Goal: Use online tool/utility: Utilize a website feature to perform a specific function

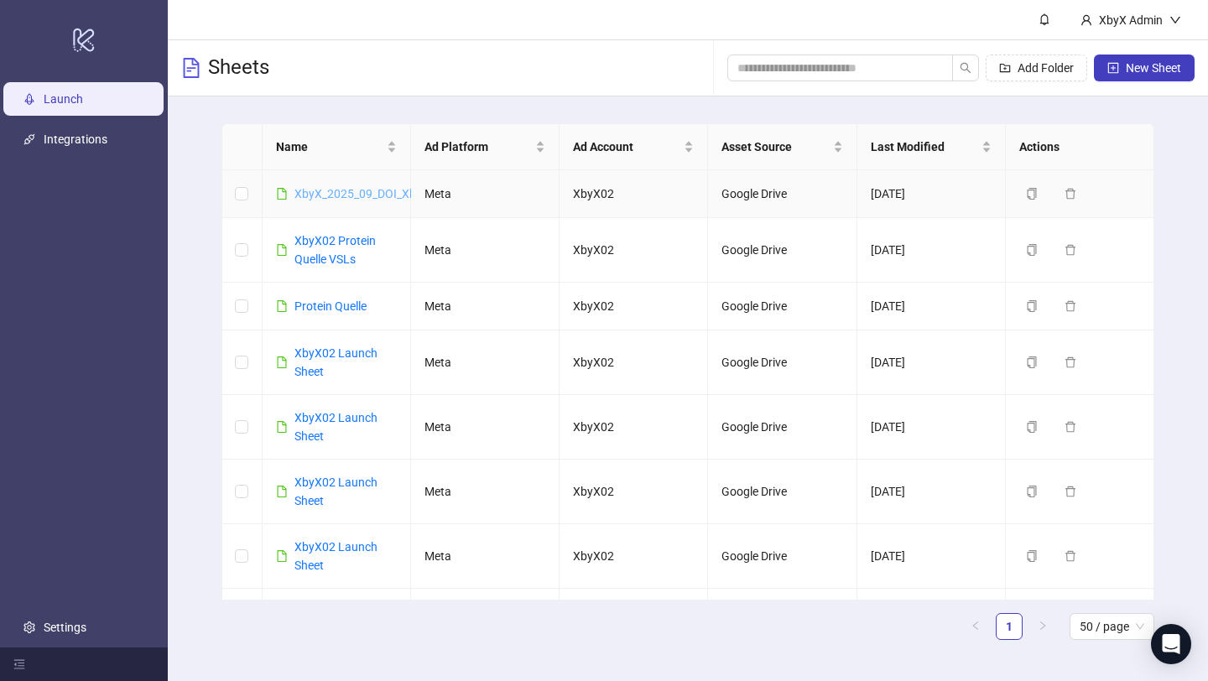
click at [369, 189] on link "XbyX_2025_09_DOI_XbyX_Check" at bounding box center [380, 193] width 172 height 13
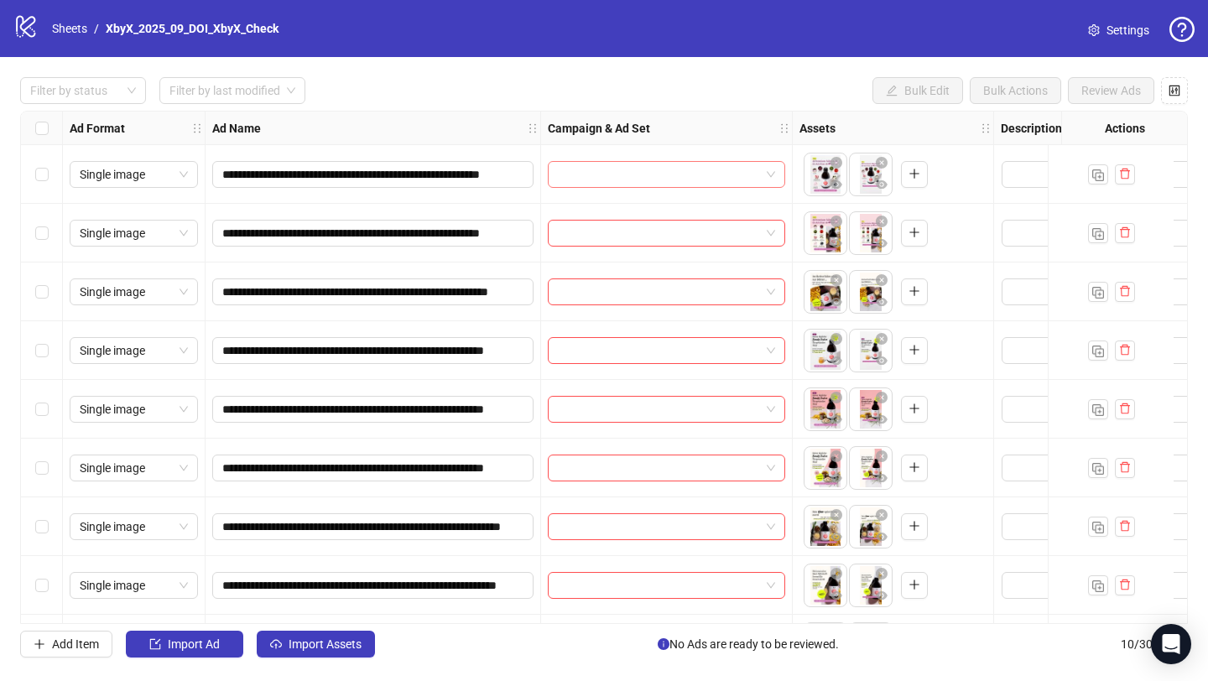
click at [709, 164] on input "search" at bounding box center [659, 174] width 202 height 25
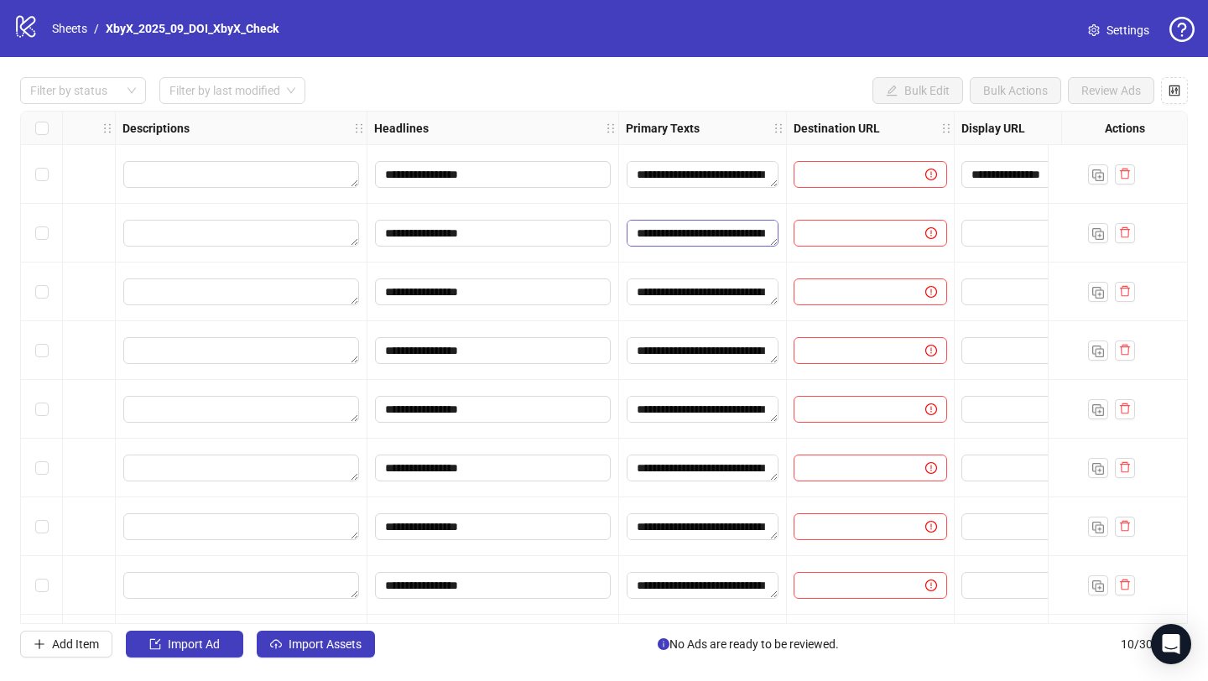
scroll to position [0, 892]
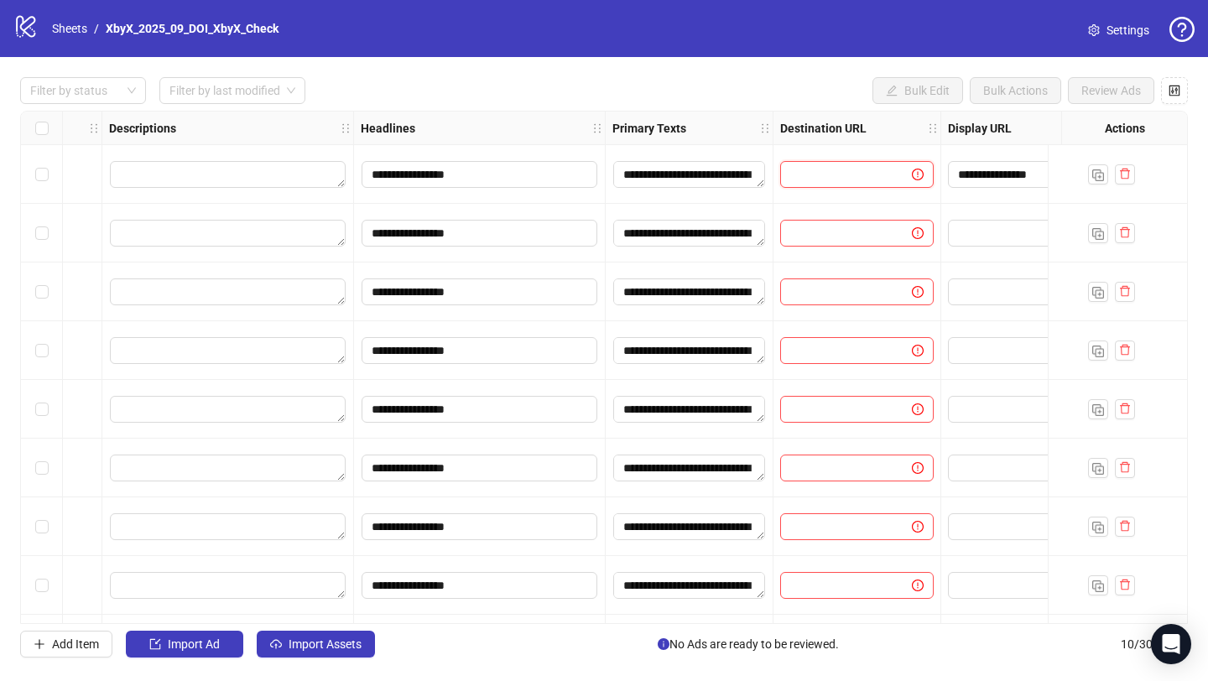
click at [885, 175] on input "text" at bounding box center [839, 174] width 98 height 18
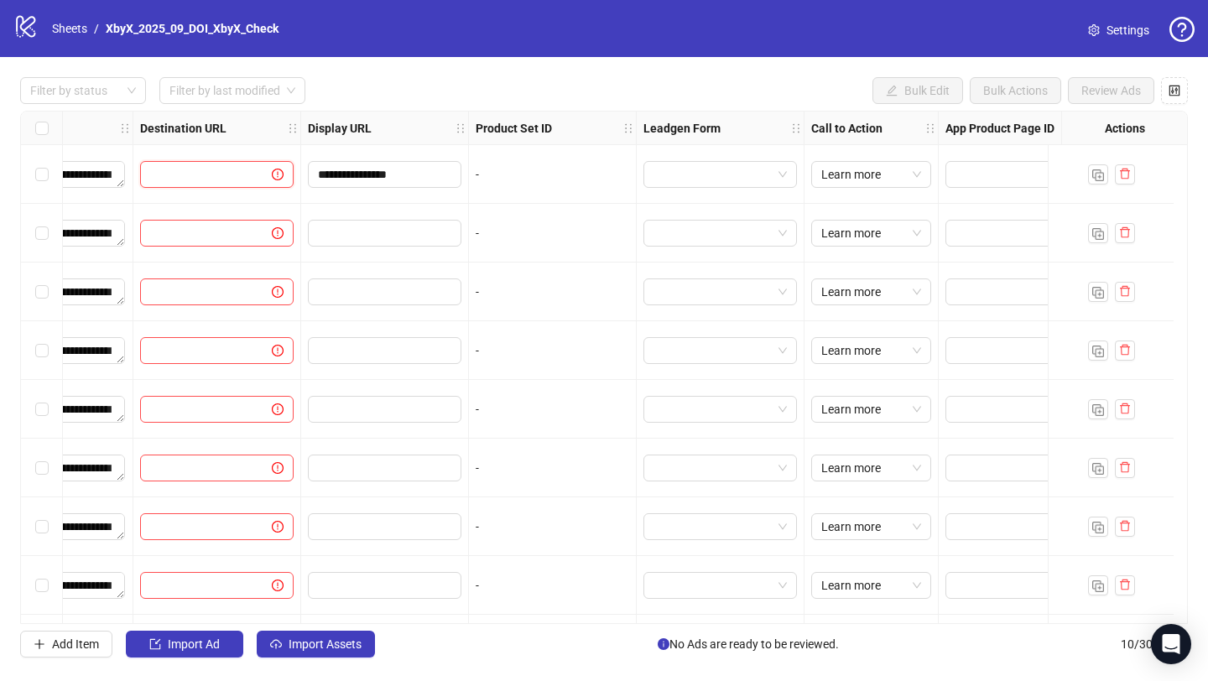
scroll to position [0, 1591]
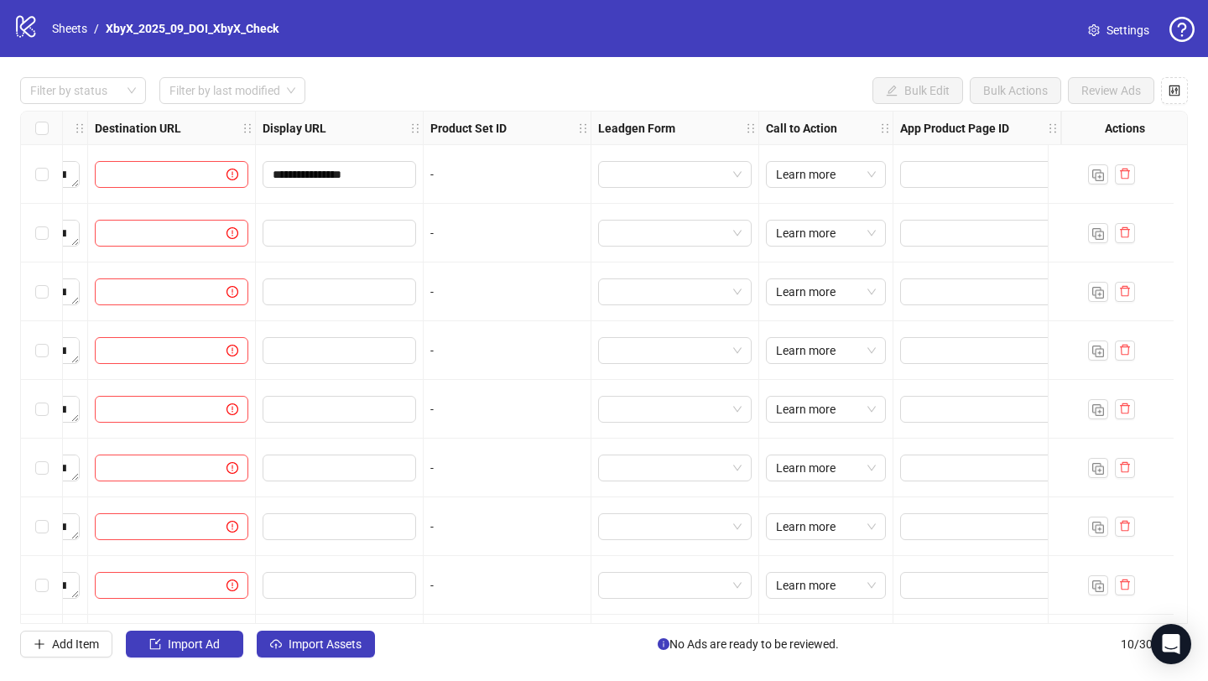
click at [622, 129] on strong "Leadgen Form" at bounding box center [636, 128] width 77 height 18
click at [626, 177] on input "search" at bounding box center [667, 174] width 118 height 25
